Goal: Use online tool/utility: Utilize a website feature to perform a specific function

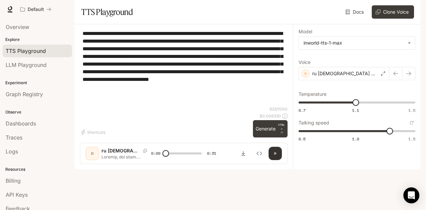
click at [278, 156] on icon "button" at bounding box center [275, 153] width 5 height 5
click at [244, 156] on icon "Download audio" at bounding box center [243, 153] width 5 height 5
click at [385, 80] on div "ru [DEMOGRAPHIC_DATA] Mila blogger" at bounding box center [343, 73] width 91 height 13
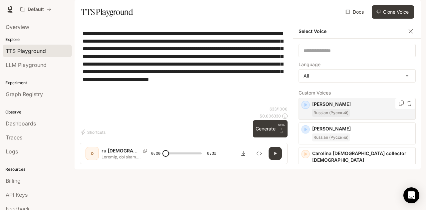
click at [318, 107] on p "[PERSON_NAME]" at bounding box center [362, 104] width 100 height 7
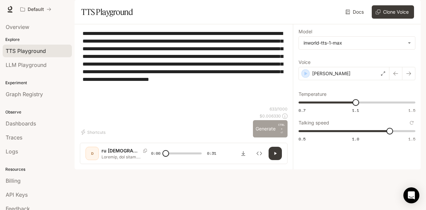
click at [266, 137] on button "Generate CTRL + ⏎" at bounding box center [270, 128] width 35 height 17
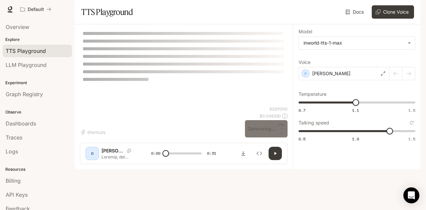
click at [266, 137] on div at bounding box center [184, 117] width 218 height 40
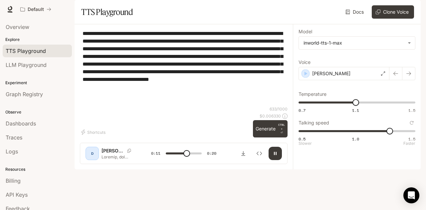
type input "****"
type input "*"
click at [354, 136] on span "0.5 1.0 1.5 1" at bounding box center [355, 131] width 114 height 10
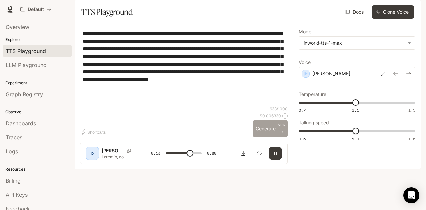
click at [263, 137] on button "Generate CTRL + ⏎" at bounding box center [270, 128] width 35 height 17
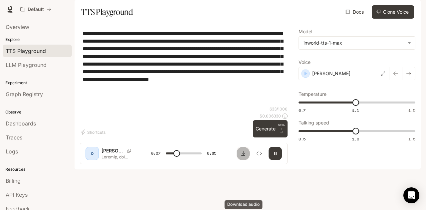
click at [245, 156] on icon "Download audio" at bounding box center [243, 153] width 5 height 5
click at [339, 169] on div "**********" at bounding box center [357, 96] width 128 height 145
click at [383, 76] on icon at bounding box center [383, 74] width 4 height 4
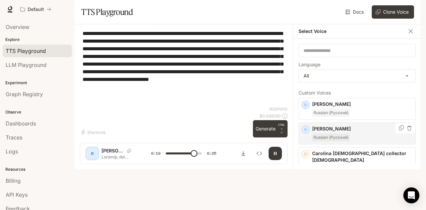
click at [325, 132] on p "[PERSON_NAME]" at bounding box center [362, 128] width 100 height 7
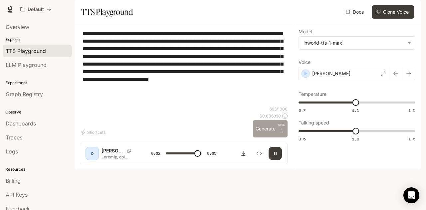
click at [264, 137] on button "Generate CTRL + ⏎" at bounding box center [270, 128] width 35 height 17
click at [383, 76] on icon at bounding box center [383, 74] width 4 height 4
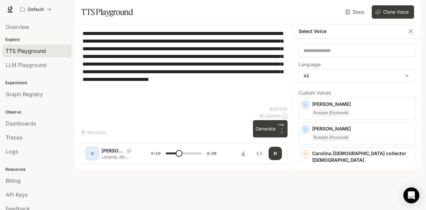
click at [295, 112] on div "**********" at bounding box center [357, 104] width 128 height 131
click at [243, 160] on button "Download audio" at bounding box center [243, 153] width 13 height 13
type input "*"
drag, startPoint x: 83, startPoint y: 50, endPoint x: 139, endPoint y: 121, distance: 89.8
click at [139, 106] on textarea "**********" at bounding box center [184, 68] width 202 height 77
